Goal: Transaction & Acquisition: Purchase product/service

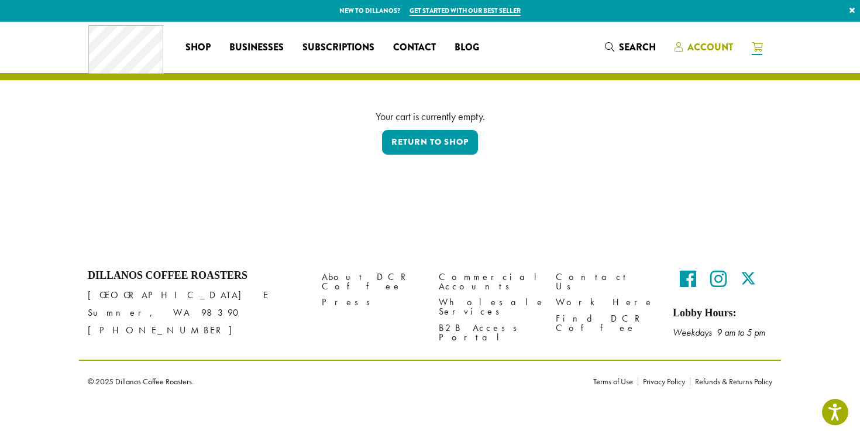
click at [696, 41] on span "Account" at bounding box center [711, 46] width 46 height 13
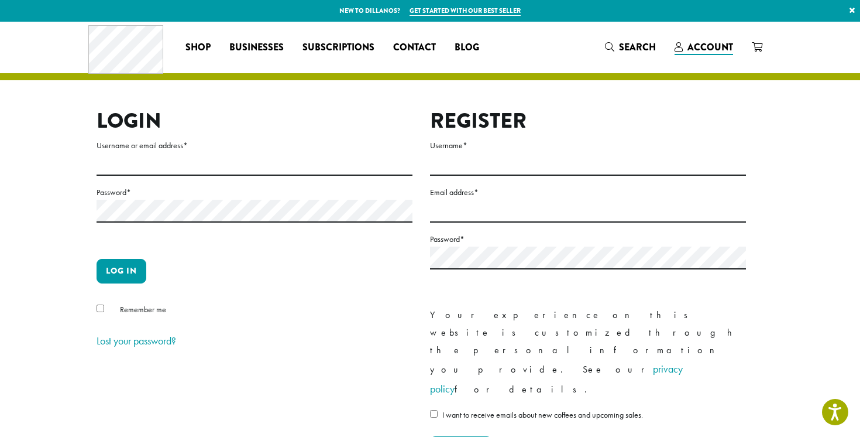
click at [262, 145] on label "Username or email address *" at bounding box center [255, 145] width 316 height 15
click at [262, 153] on input "Username or email address *" at bounding box center [255, 164] width 316 height 23
click at [253, 158] on input "Username or email address *" at bounding box center [255, 164] width 316 height 23
type input "**********"
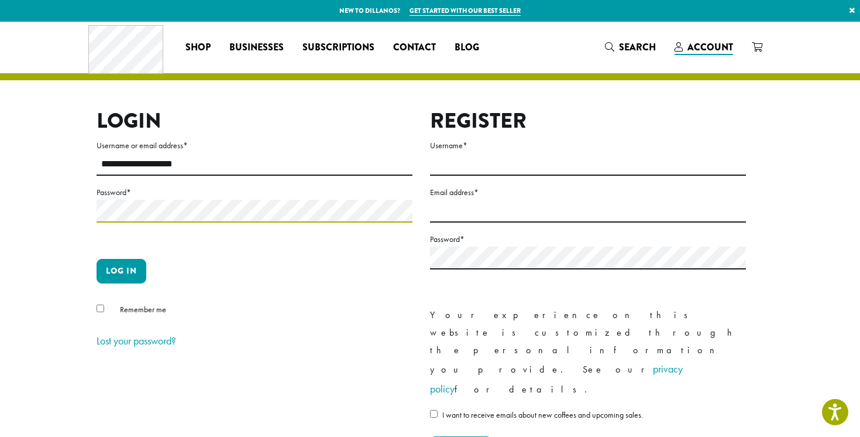
click at [97, 259] on button "Log in" at bounding box center [122, 271] width 50 height 25
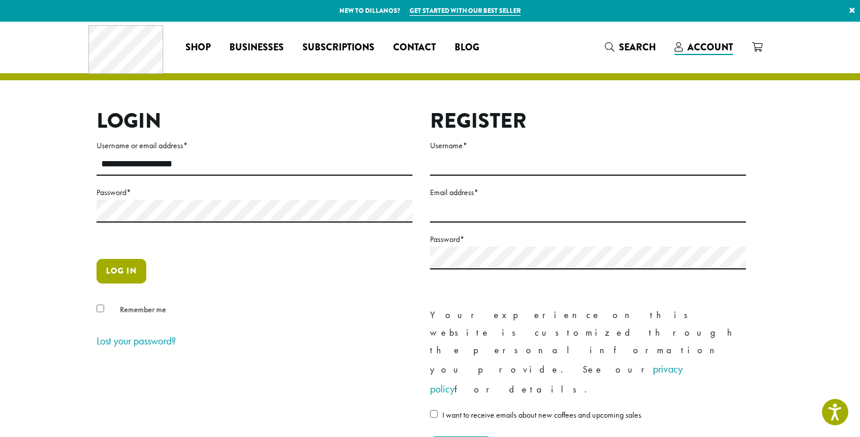
click at [138, 265] on button "Log in" at bounding box center [122, 271] width 50 height 25
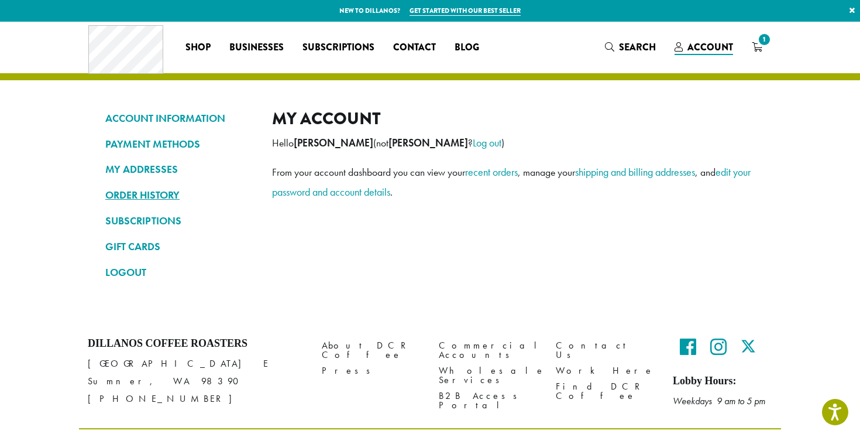
click at [184, 192] on link "ORDER HISTORY" at bounding box center [179, 195] width 149 height 20
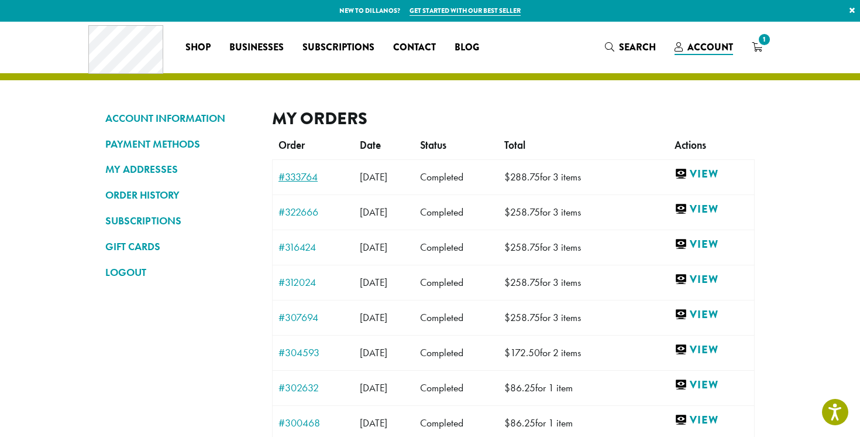
click at [305, 180] on link "#333764" at bounding box center [314, 176] width 70 height 11
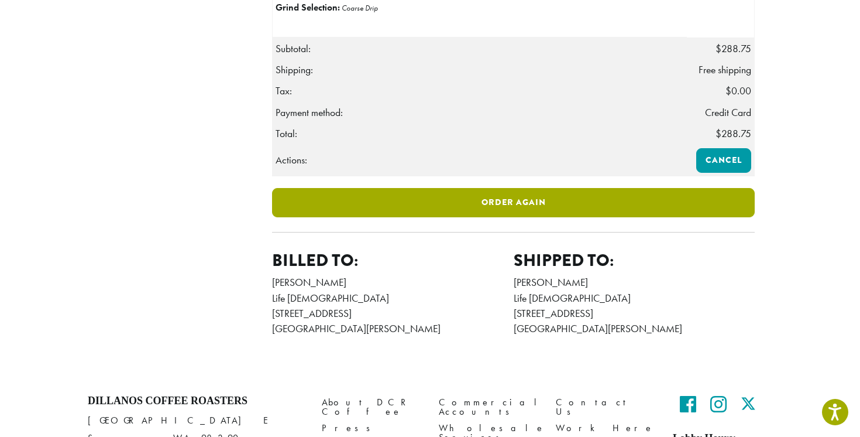
scroll to position [381, 0]
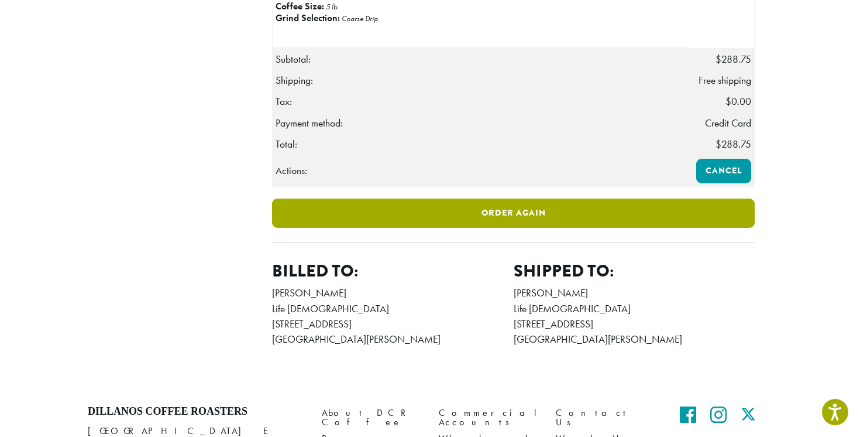
click at [423, 228] on link "Order again" at bounding box center [513, 212] width 483 height 29
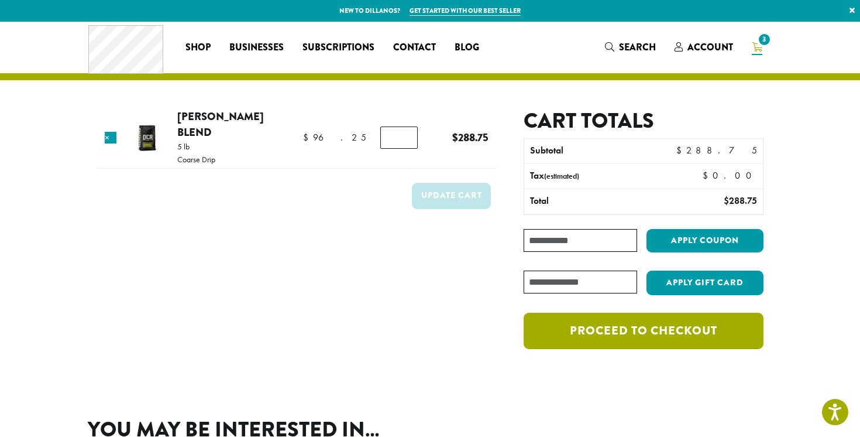
click at [589, 338] on link "Proceed to checkout" at bounding box center [644, 330] width 240 height 36
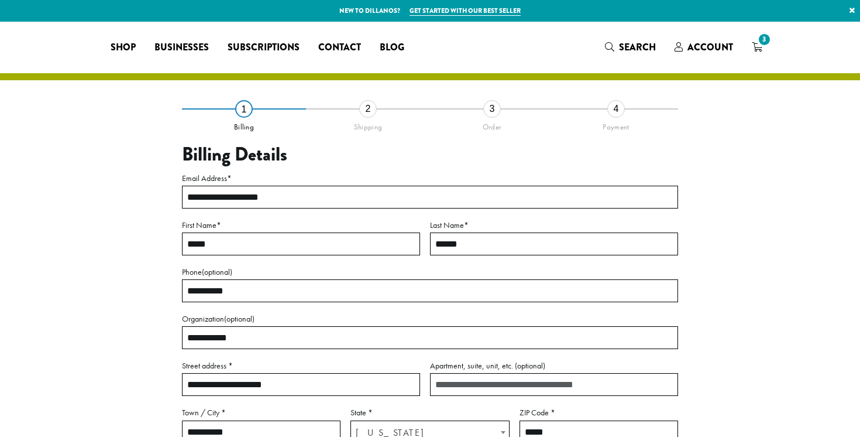
select select "**"
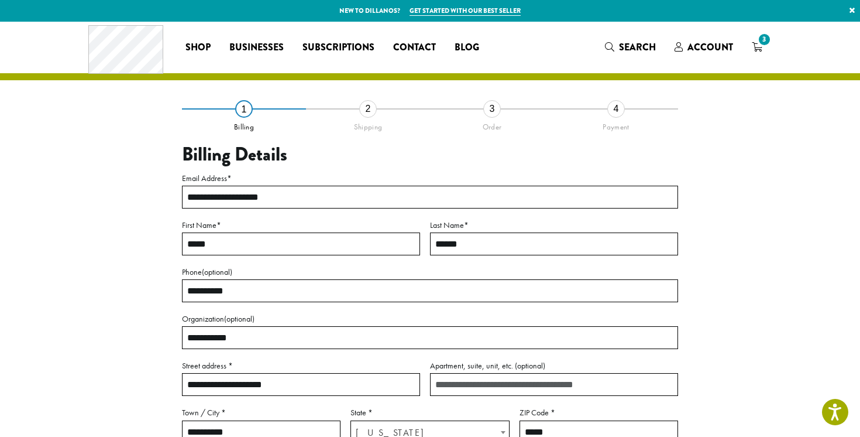
scroll to position [324, 0]
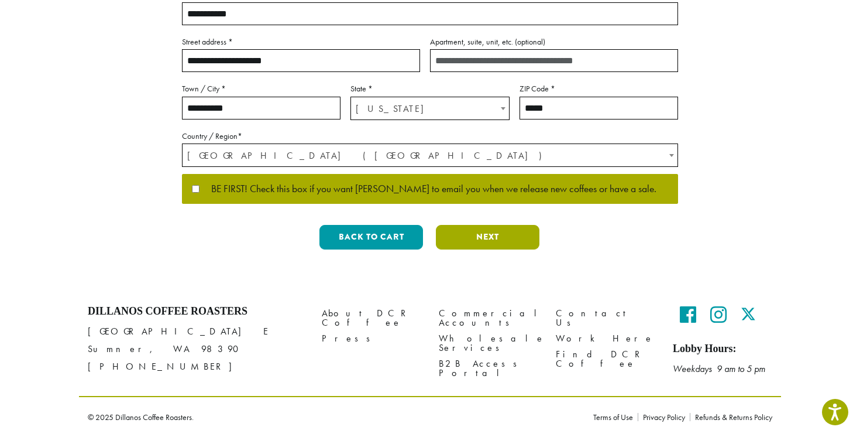
click at [481, 238] on button "Next" at bounding box center [488, 237] width 104 height 25
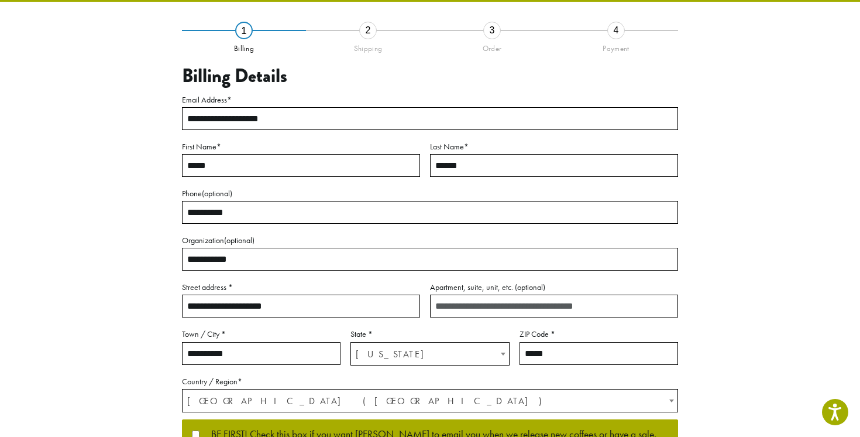
scroll to position [57, 0]
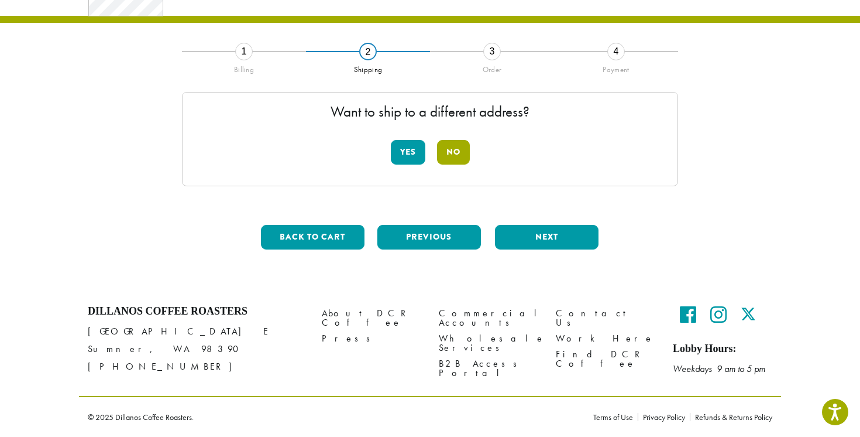
click at [456, 153] on button "No" at bounding box center [453, 152] width 33 height 25
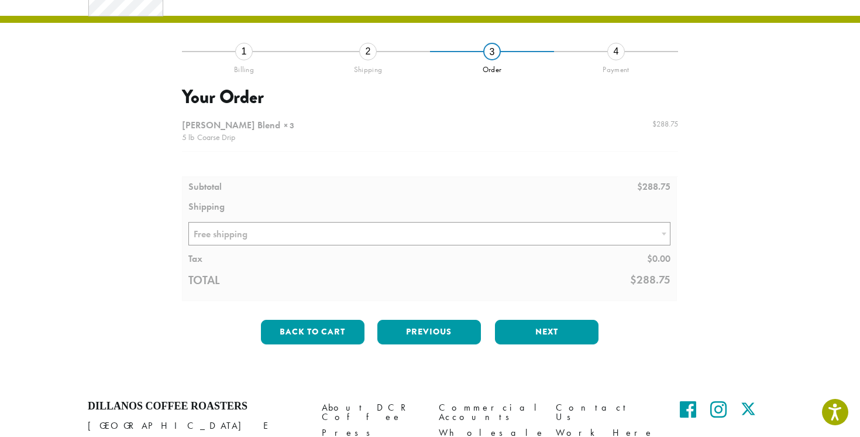
click at [315, 231] on div at bounding box center [430, 207] width 496 height 187
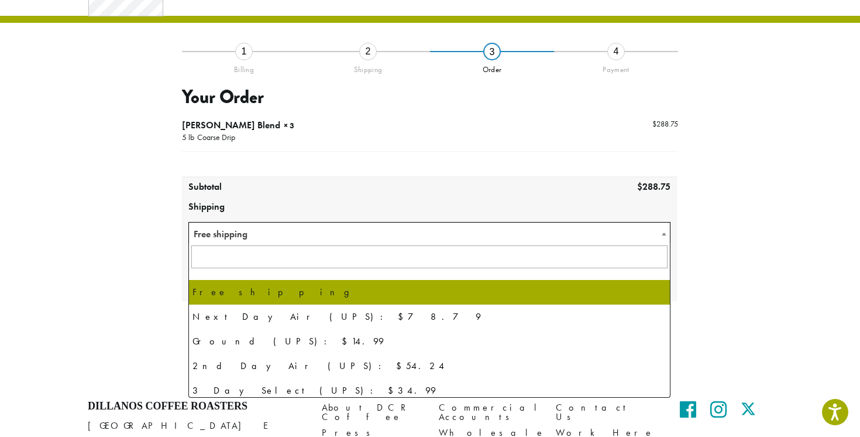
click at [311, 226] on span "Free shipping" at bounding box center [429, 233] width 481 height 23
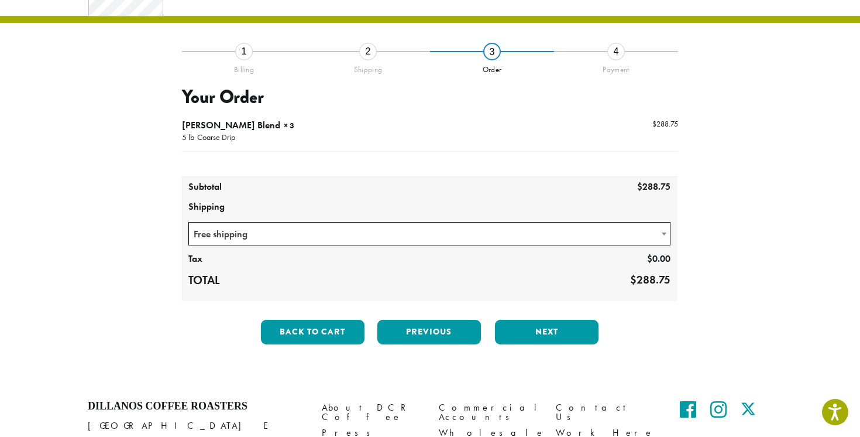
click at [251, 195] on th "Subtotal" at bounding box center [232, 187] width 99 height 20
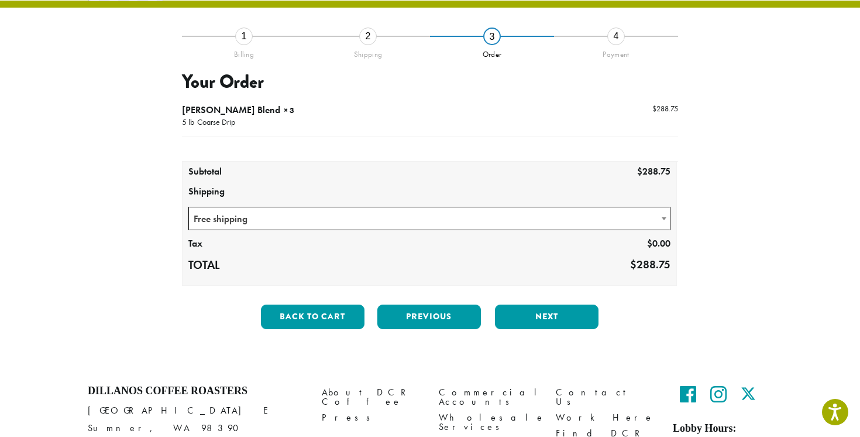
scroll to position [77, 0]
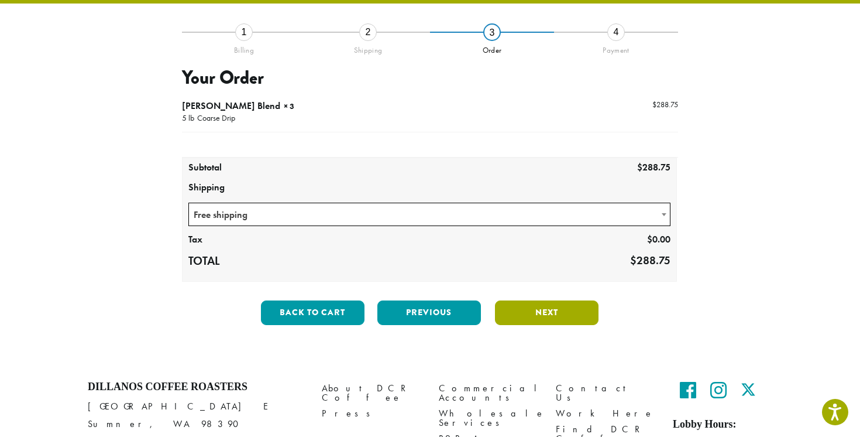
click at [530, 312] on button "Next" at bounding box center [547, 312] width 104 height 25
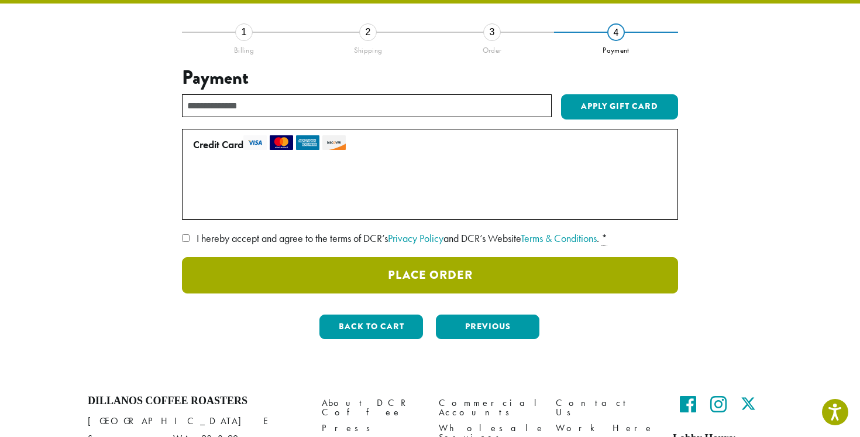
click at [439, 264] on button "Place Order" at bounding box center [430, 275] width 496 height 36
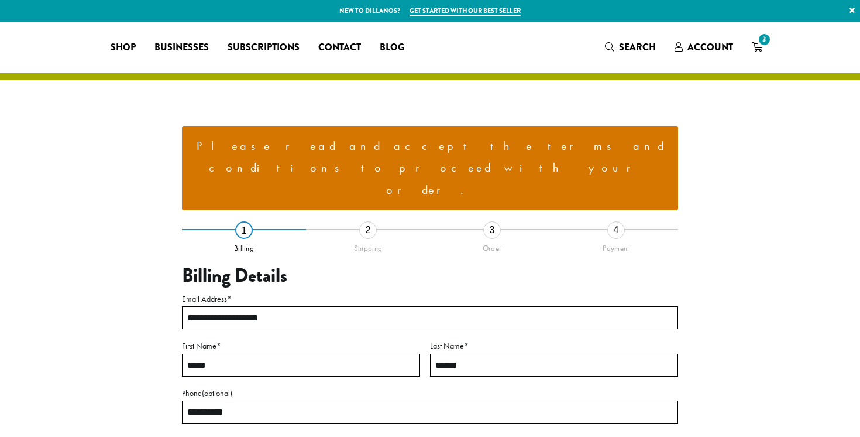
select select "**"
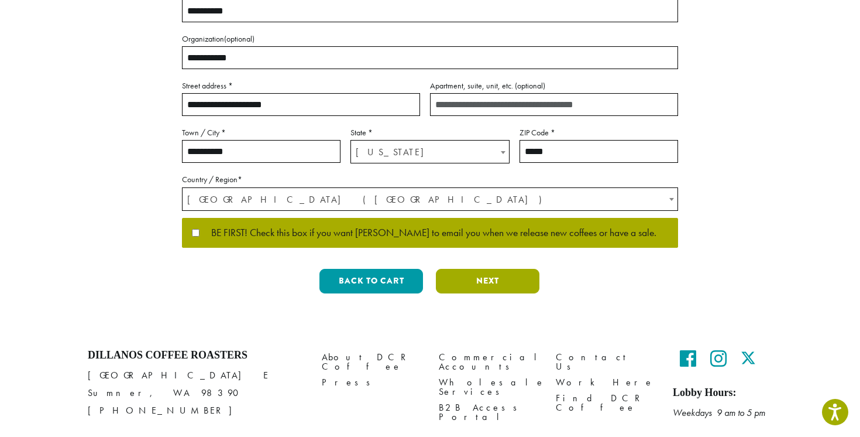
click at [498, 269] on button "Next" at bounding box center [488, 281] width 104 height 25
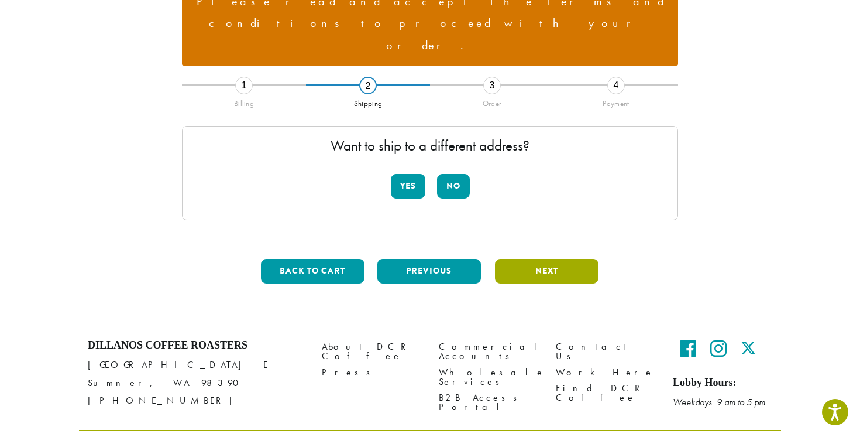
scroll to position [135, 0]
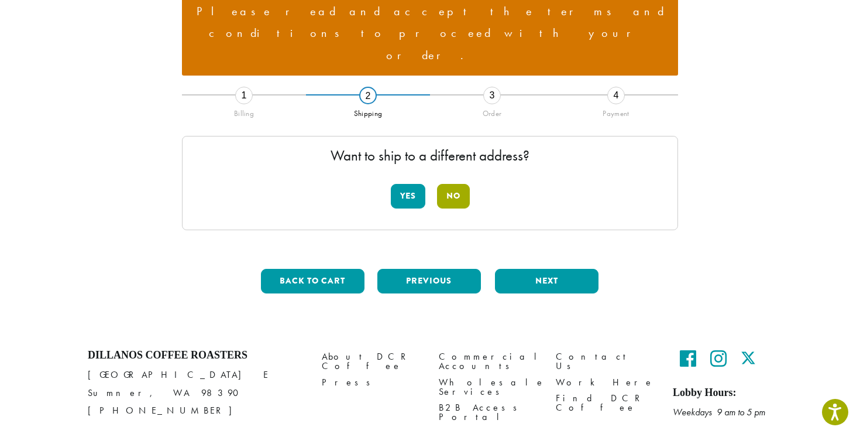
click at [464, 184] on button "No" at bounding box center [453, 196] width 33 height 25
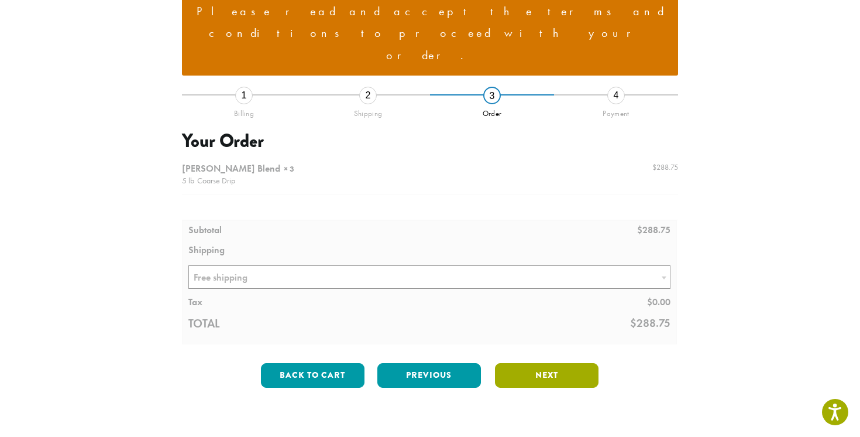
click at [549, 363] on button "Next" at bounding box center [547, 375] width 104 height 25
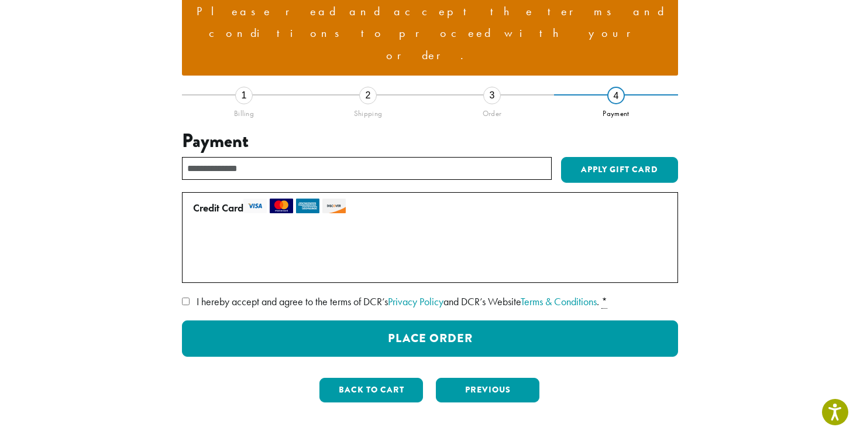
click at [190, 292] on label "I hereby accept and agree to the terms of DCR’s Privacy Policy and DCR’s Websit…" at bounding box center [430, 301] width 496 height 19
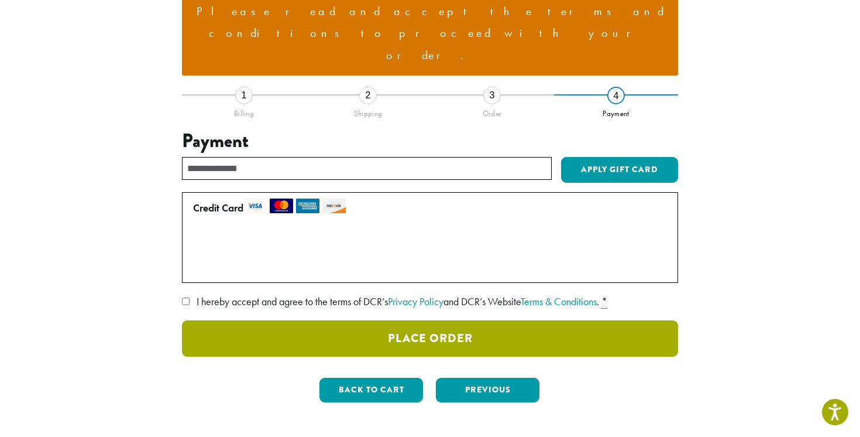
click at [248, 320] on button "Place Order" at bounding box center [430, 338] width 496 height 36
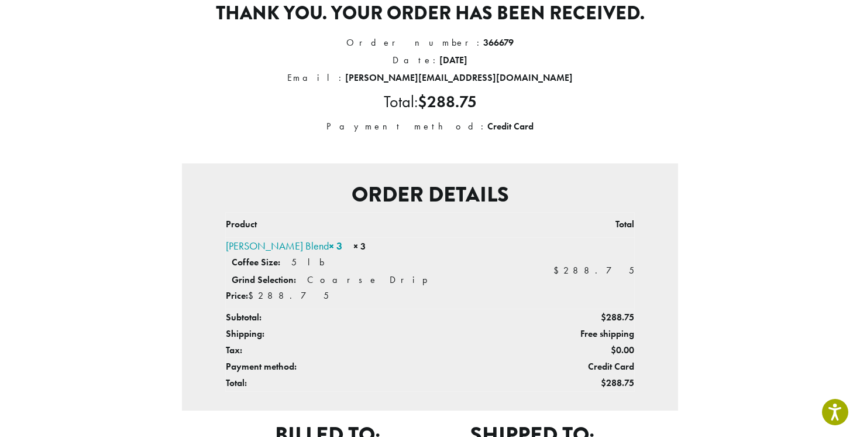
scroll to position [41, 0]
